Goal: Obtain resource: Download file/media

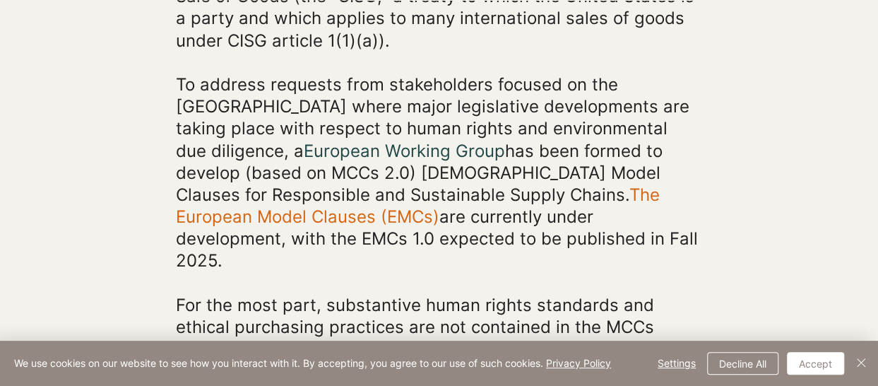
scroll to position [777, 0]
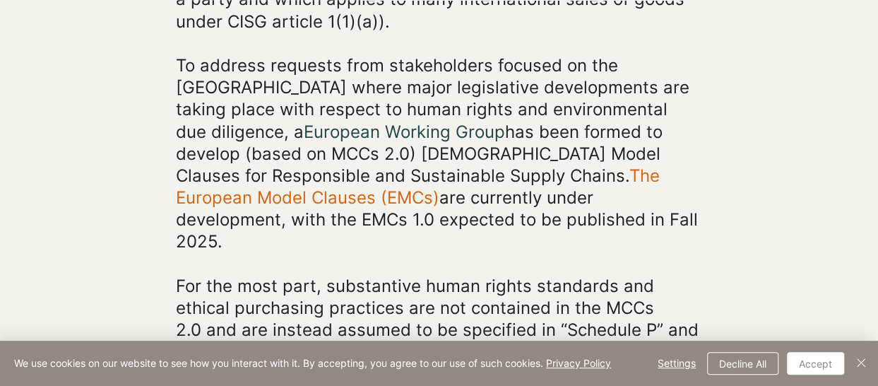
drag, startPoint x: 408, startPoint y: 295, endPoint x: 351, endPoint y: 201, distance: 110.4
click at [351, 201] on span "To address requests from stakeholders focused on the European Union where major…" at bounding box center [437, 153] width 522 height 197
click at [434, 173] on link "The European Model Clauses (EMCs)" at bounding box center [418, 186] width 484 height 42
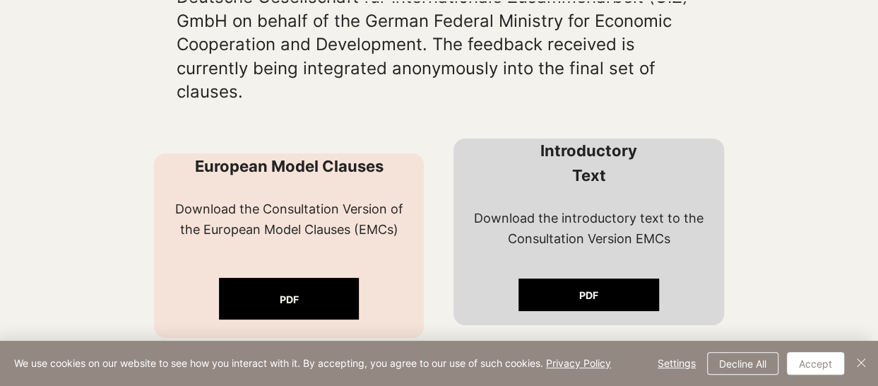
scroll to position [1060, 0]
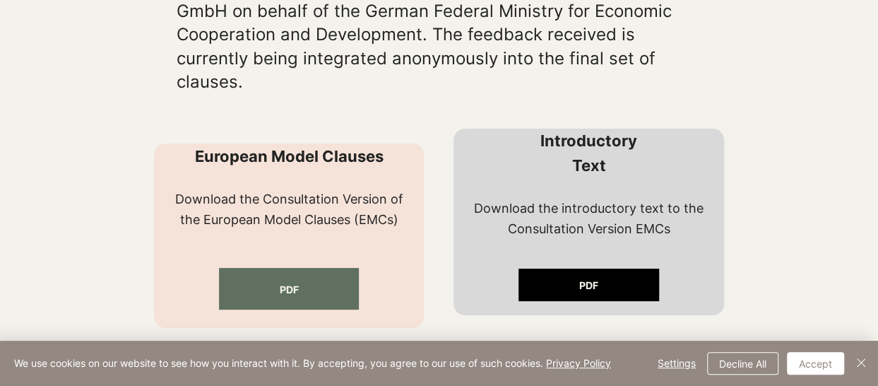
click at [300, 284] on link "PDF" at bounding box center [289, 289] width 141 height 42
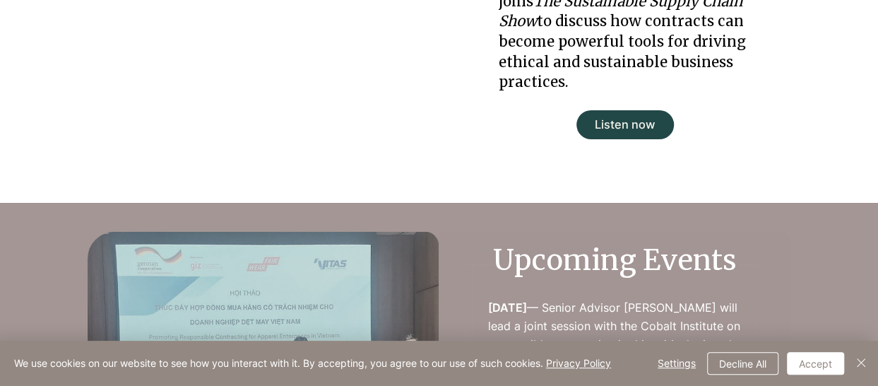
scroll to position [1555, 0]
